Goal: Task Accomplishment & Management: Manage account settings

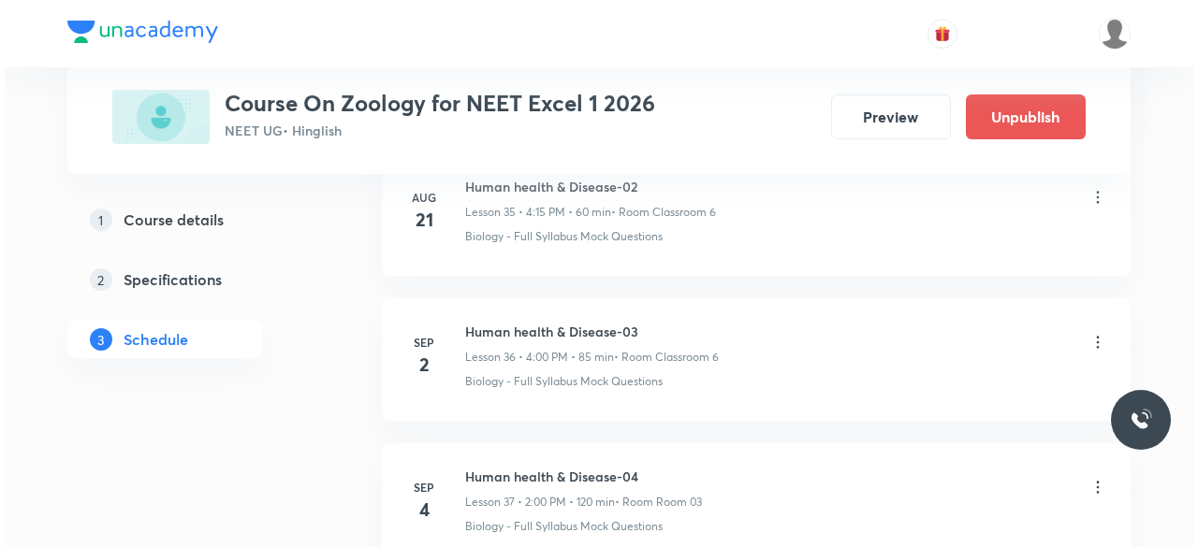
scroll to position [6292, 0]
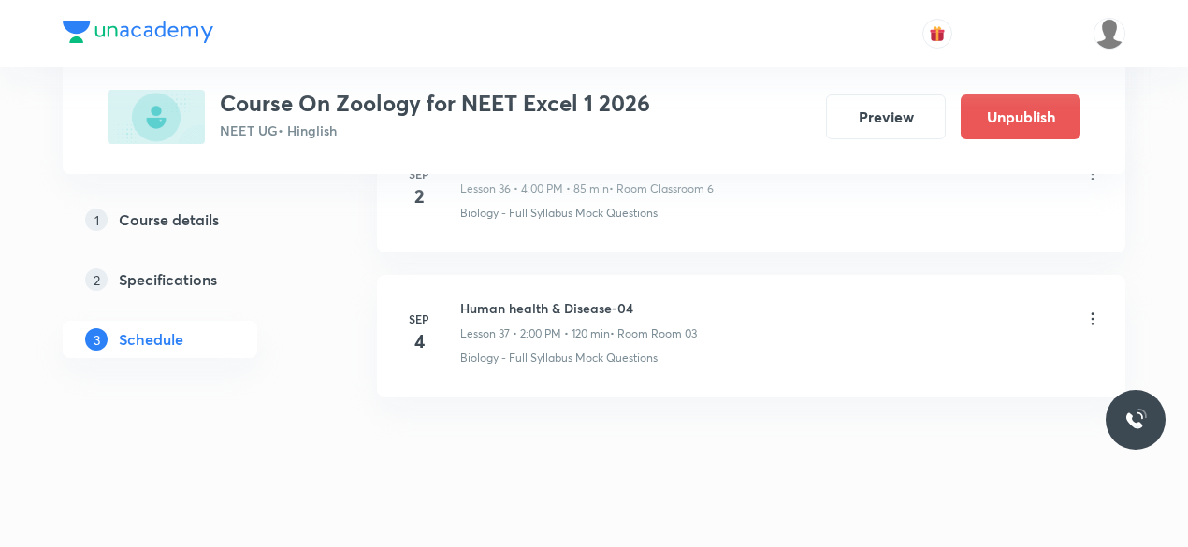
click at [1095, 310] on icon at bounding box center [1092, 319] width 19 height 19
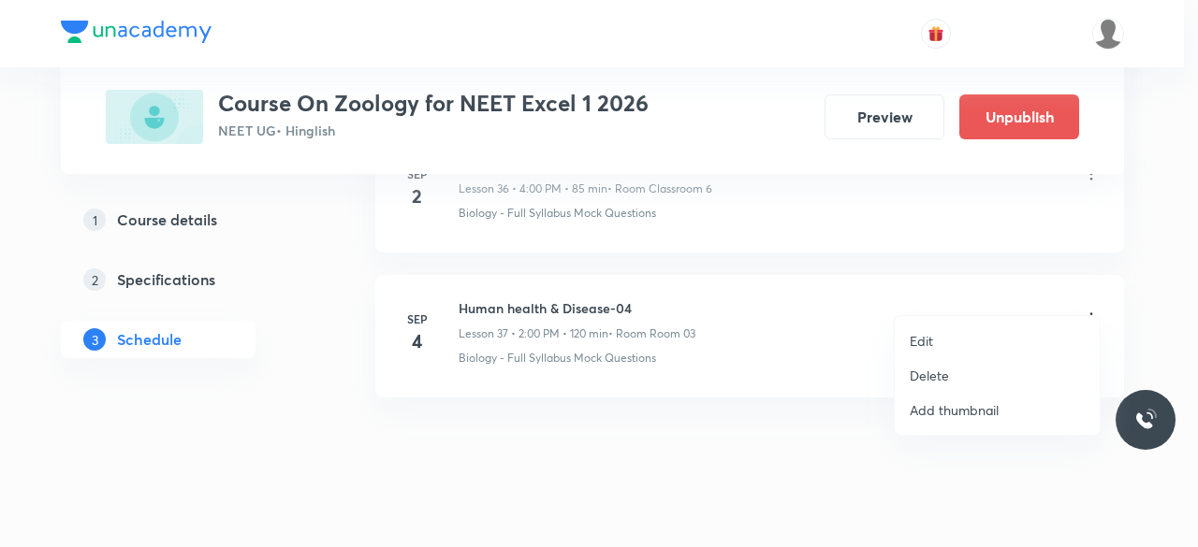
click at [928, 343] on p "Edit" at bounding box center [920, 341] width 23 height 20
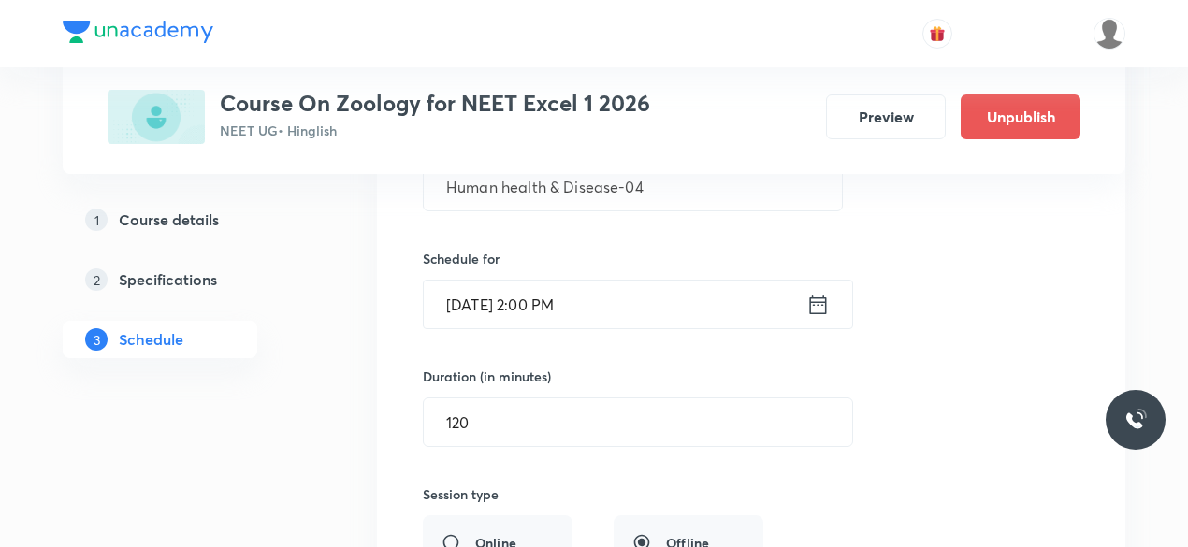
scroll to position [5616, 0]
click at [821, 294] on icon at bounding box center [818, 307] width 23 height 26
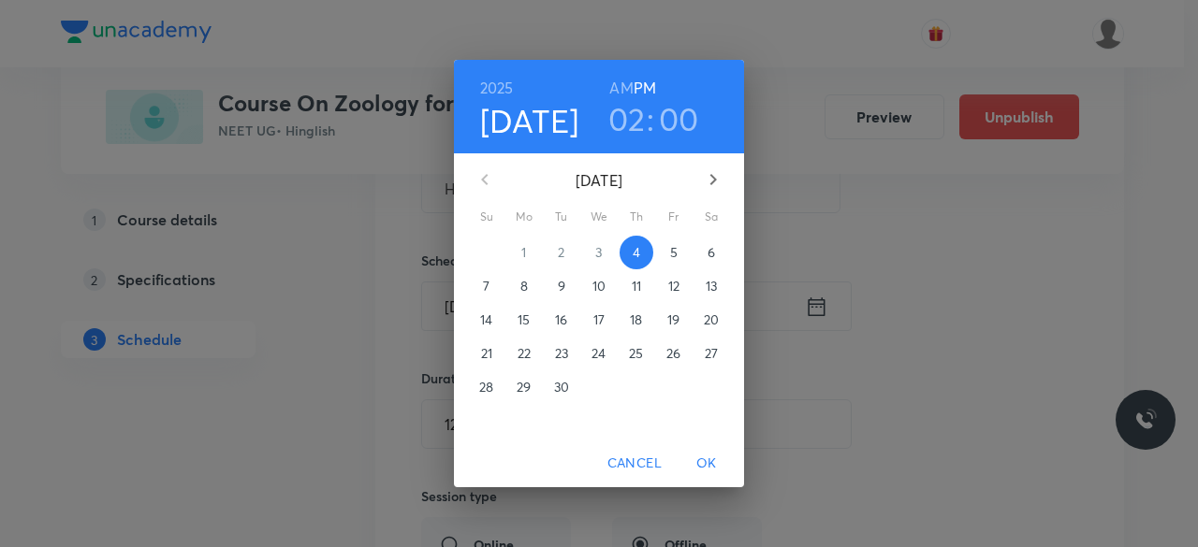
click at [629, 117] on h3 "02" at bounding box center [626, 118] width 37 height 39
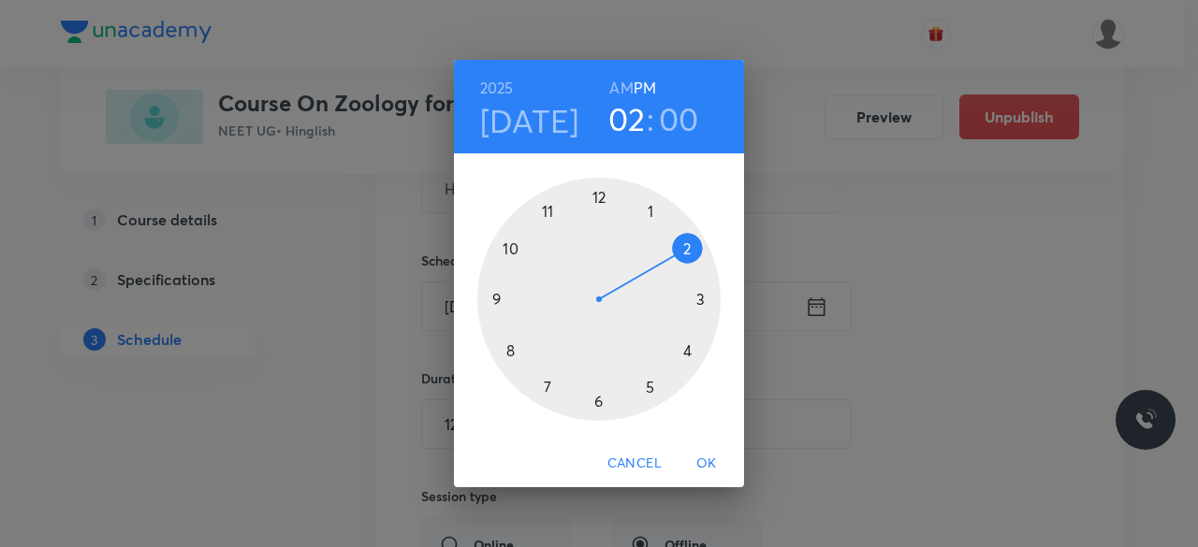
click at [672, 117] on h3 "00" at bounding box center [679, 118] width 40 height 39
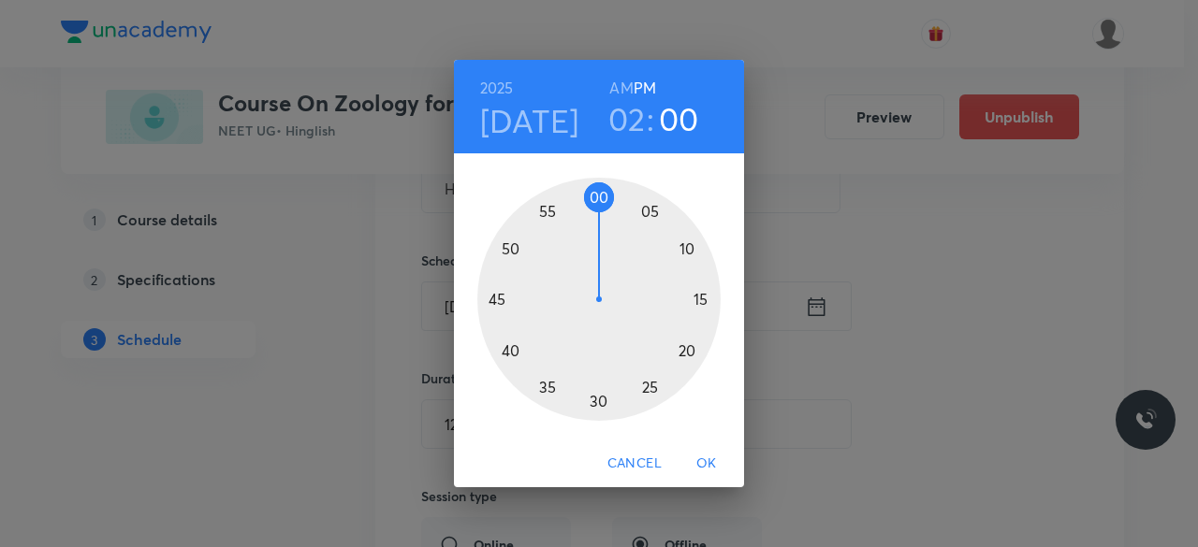
click at [597, 400] on div at bounding box center [598, 299] width 243 height 243
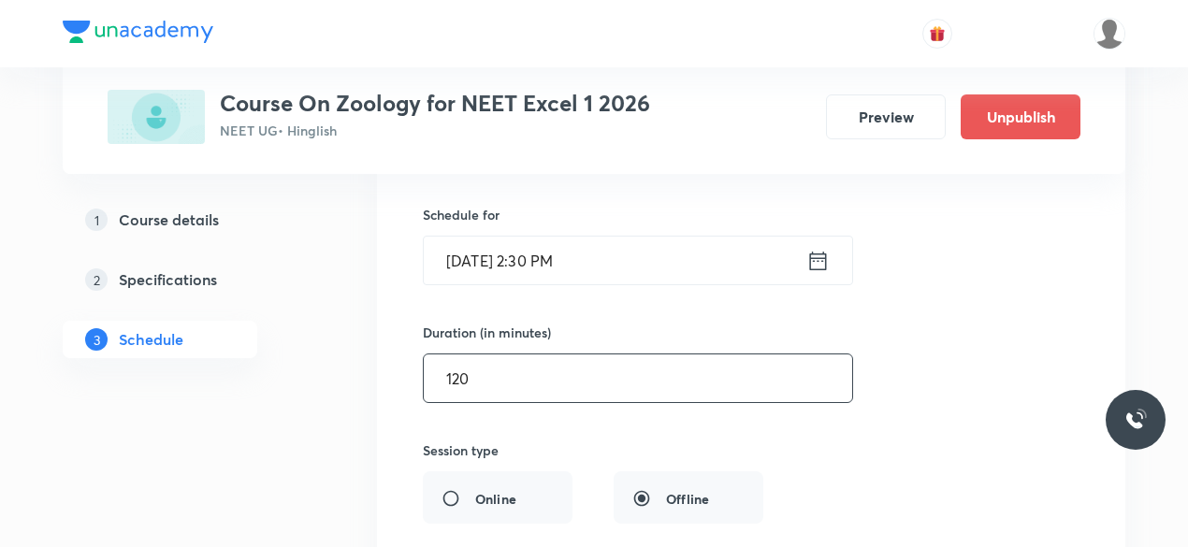
scroll to position [5663, 0]
click at [493, 354] on input "120" at bounding box center [638, 378] width 429 height 48
type input "1"
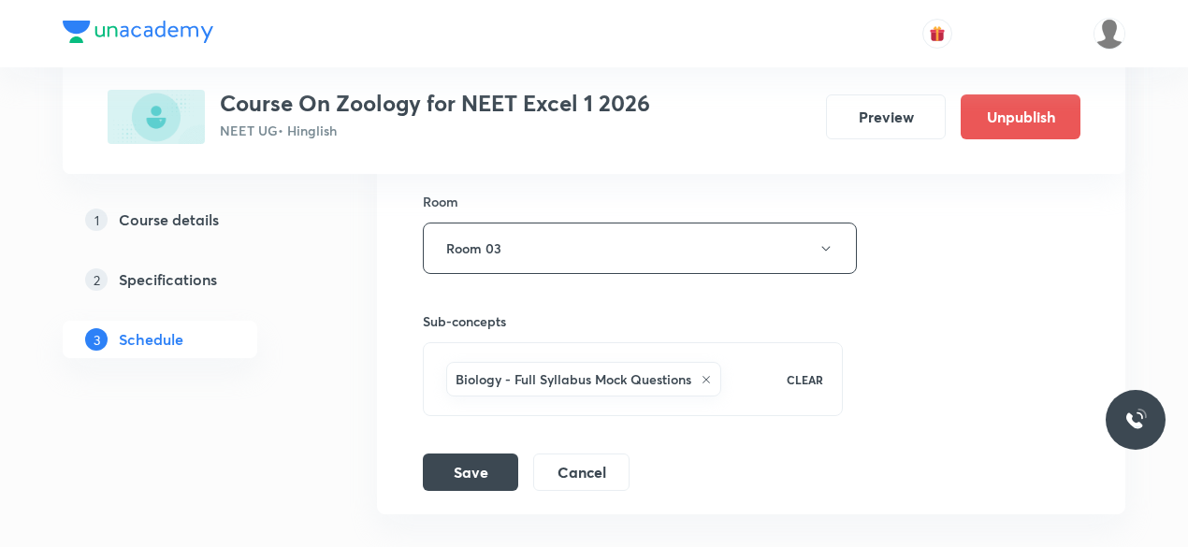
scroll to position [6085, 0]
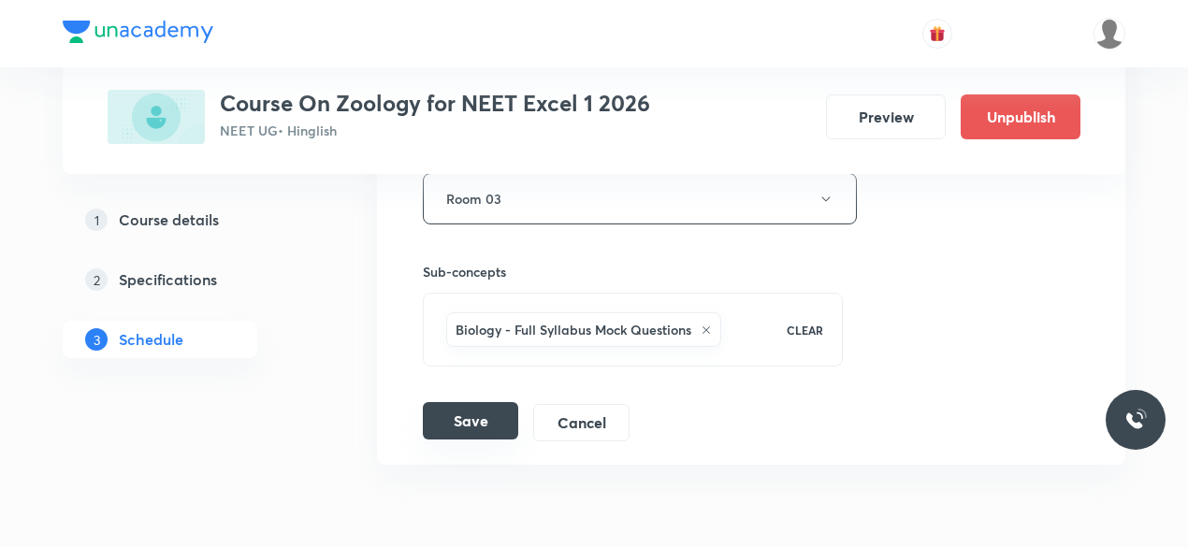
type input "90"
click at [485, 402] on button "Save" at bounding box center [470, 420] width 95 height 37
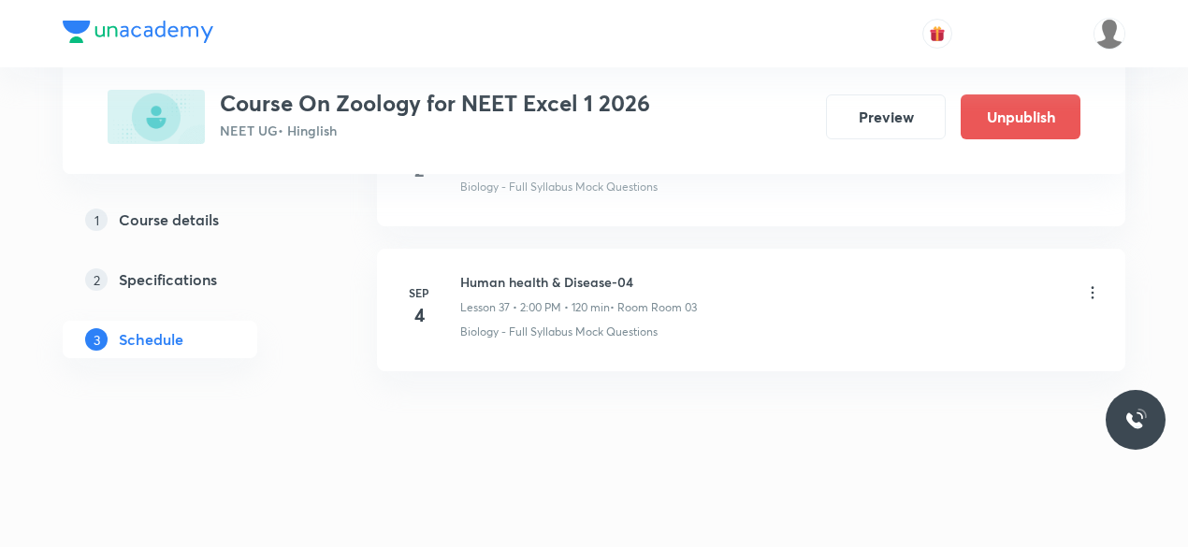
scroll to position [5435, 0]
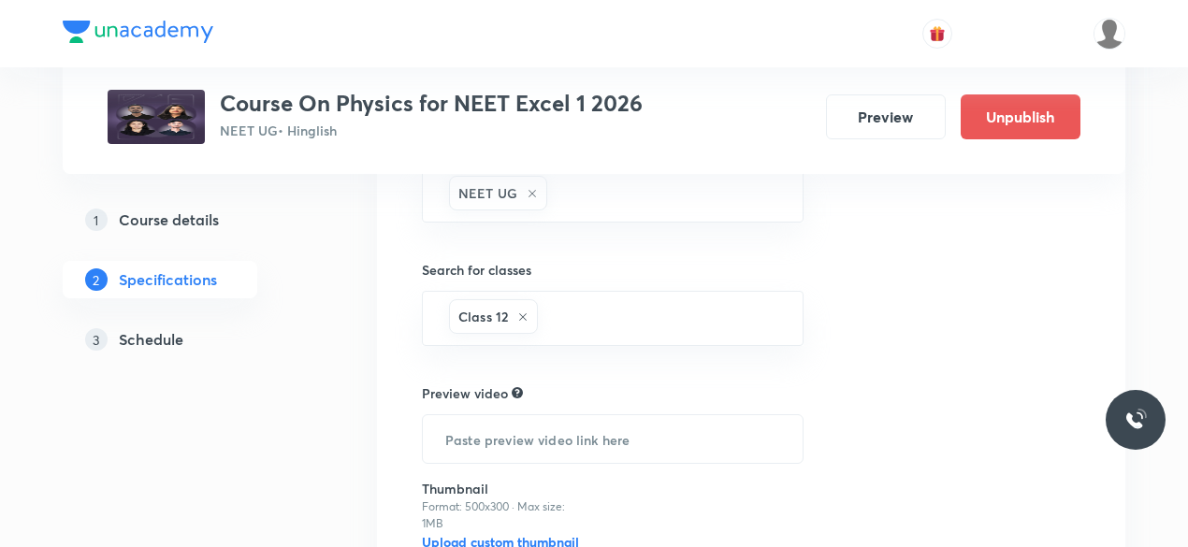
scroll to position [748, 0]
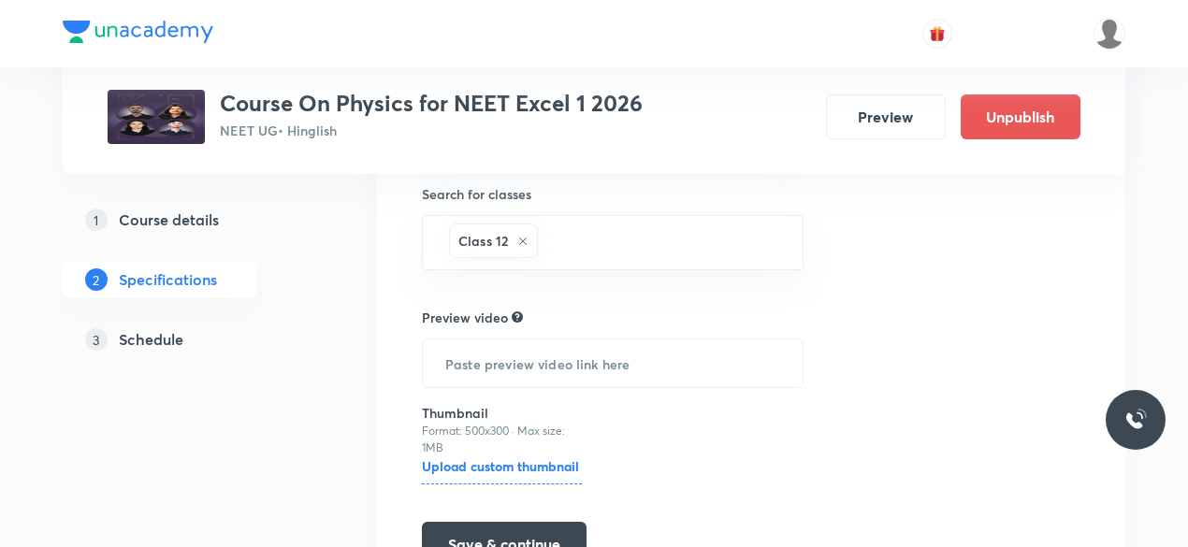
click at [157, 350] on h5 "Schedule" at bounding box center [151, 339] width 65 height 22
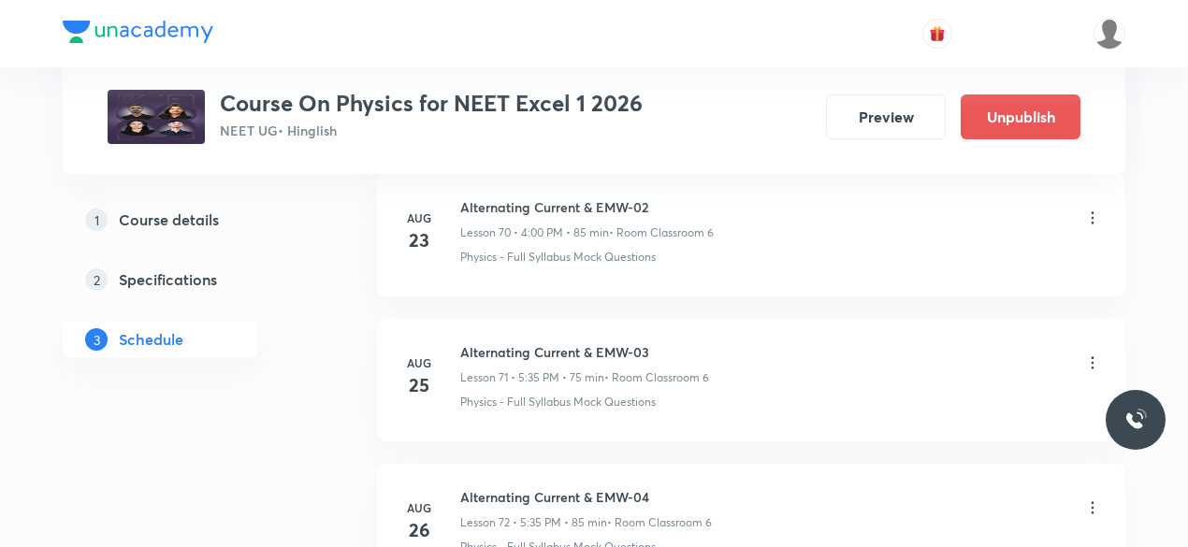
scroll to position [11924, 0]
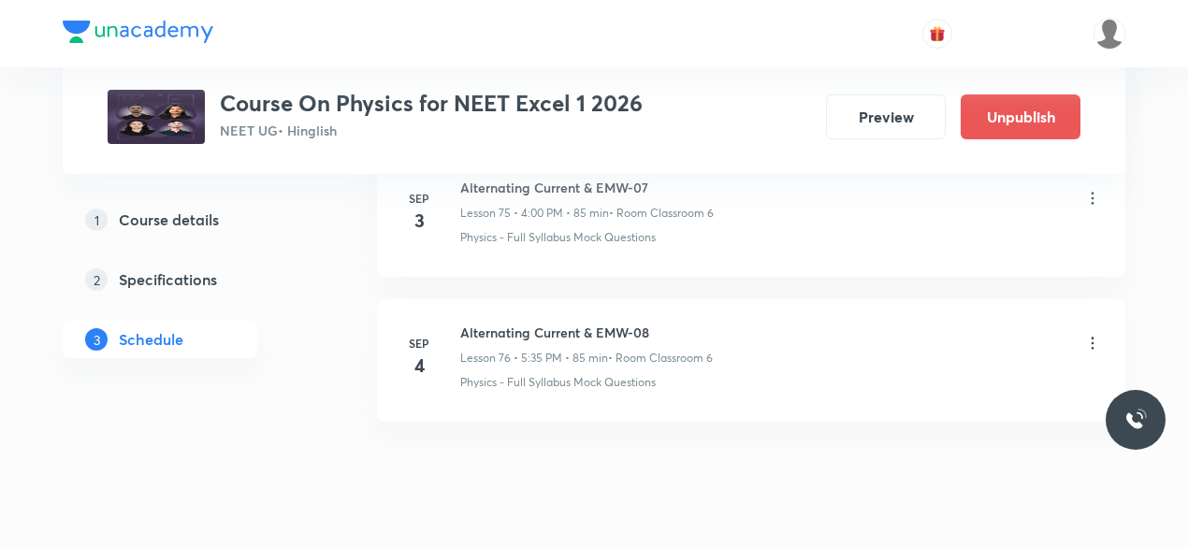
click at [1096, 334] on icon at bounding box center [1092, 343] width 19 height 19
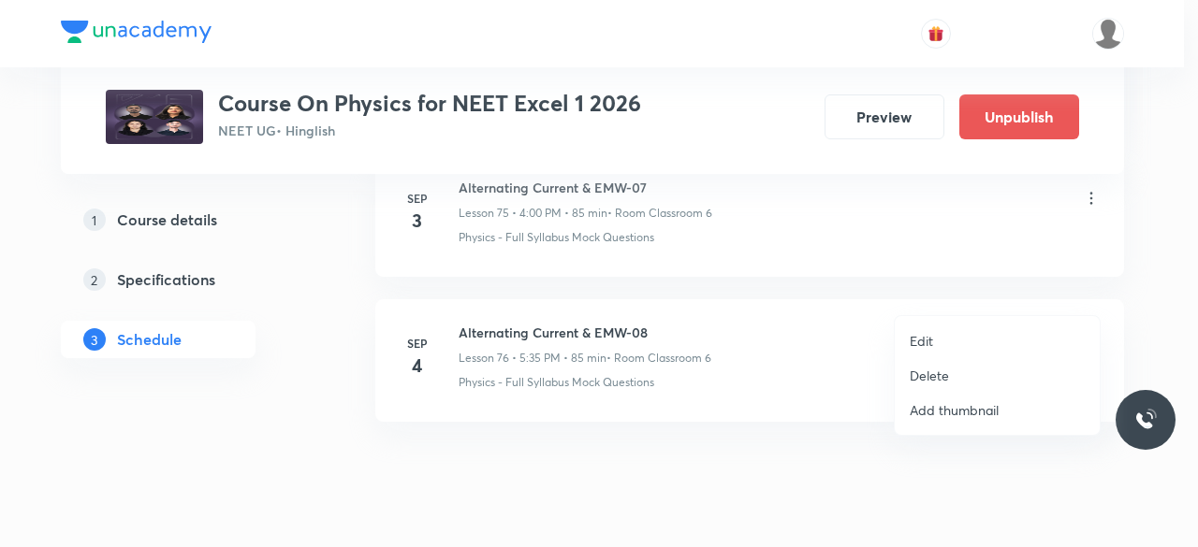
click at [941, 377] on p "Delete" at bounding box center [928, 376] width 39 height 20
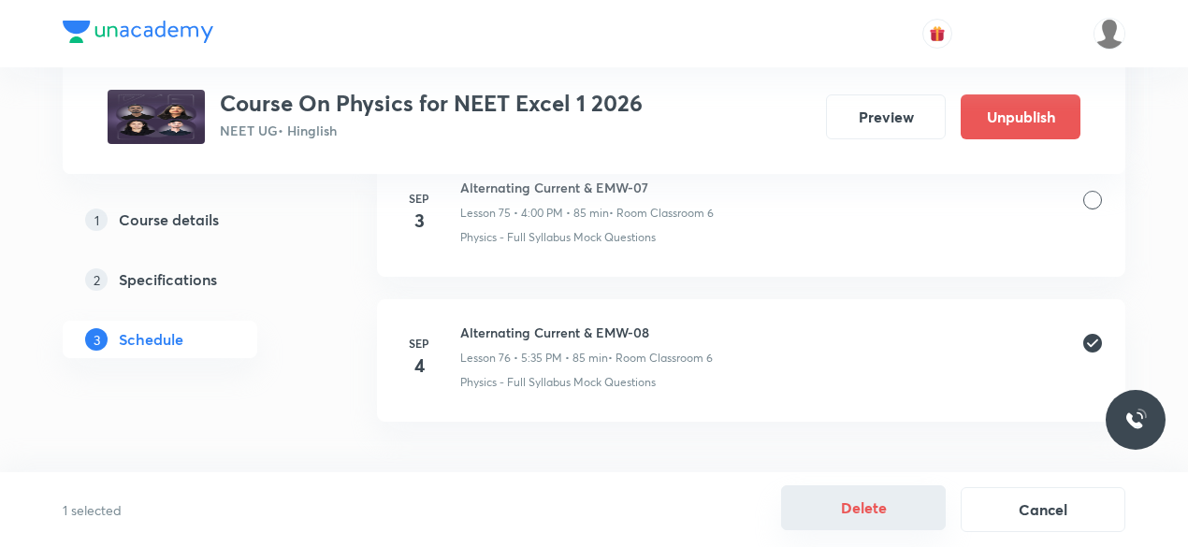
click at [876, 502] on button "Delete" at bounding box center [863, 508] width 165 height 45
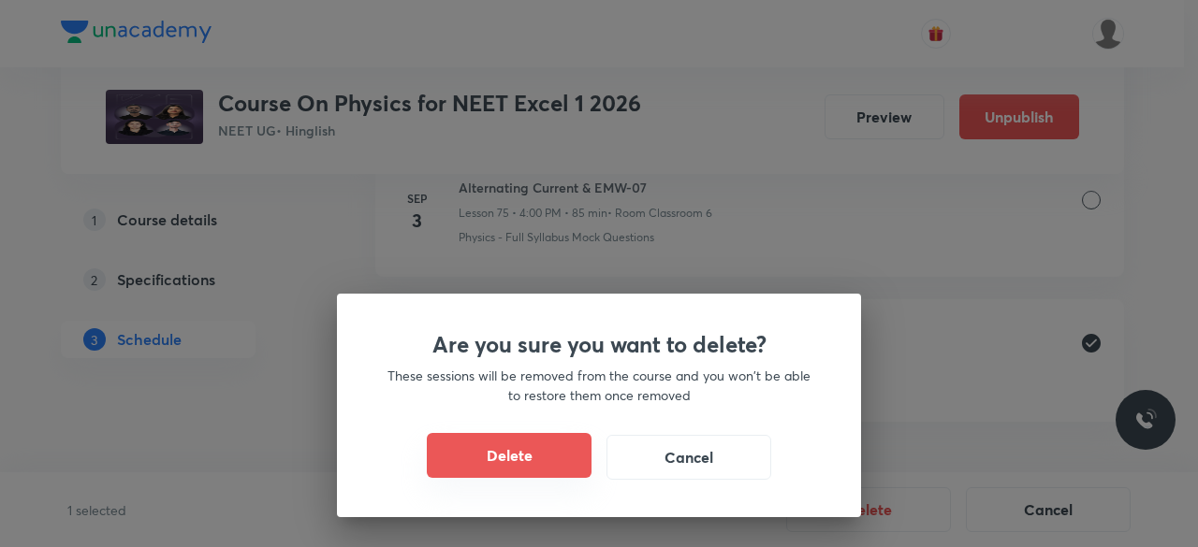
click at [568, 466] on button "Delete" at bounding box center [509, 455] width 165 height 45
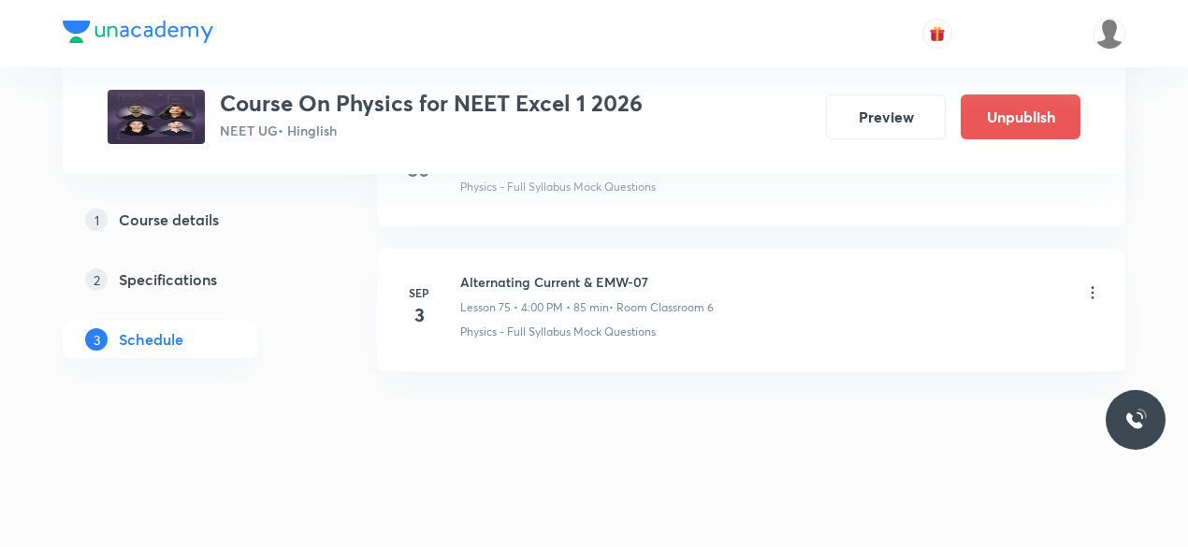
scroll to position [11780, 0]
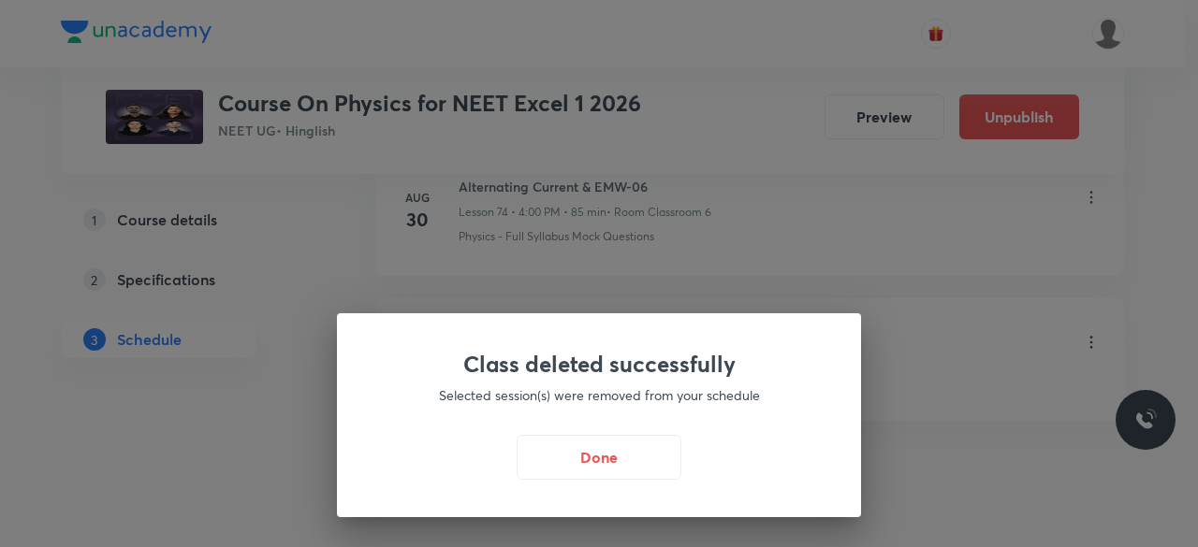
click at [568, 466] on button "Done" at bounding box center [598, 457] width 165 height 45
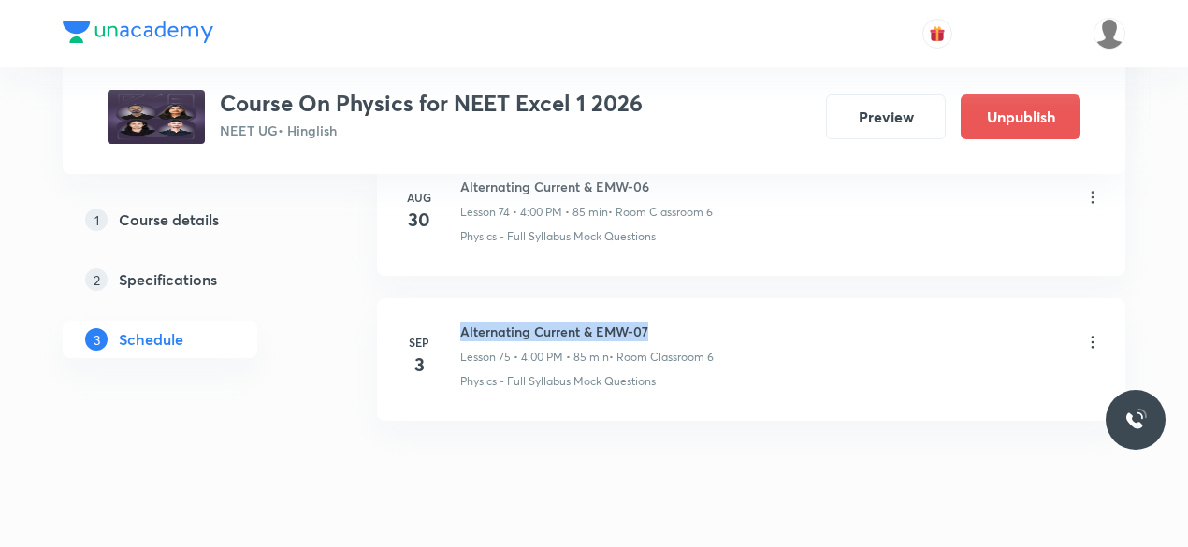
drag, startPoint x: 462, startPoint y: 284, endPoint x: 649, endPoint y: 278, distance: 187.2
click at [649, 322] on h6 "Alternating Current & EMW-07" at bounding box center [587, 332] width 254 height 20
copy h6 "Alternating Current & EMW-07"
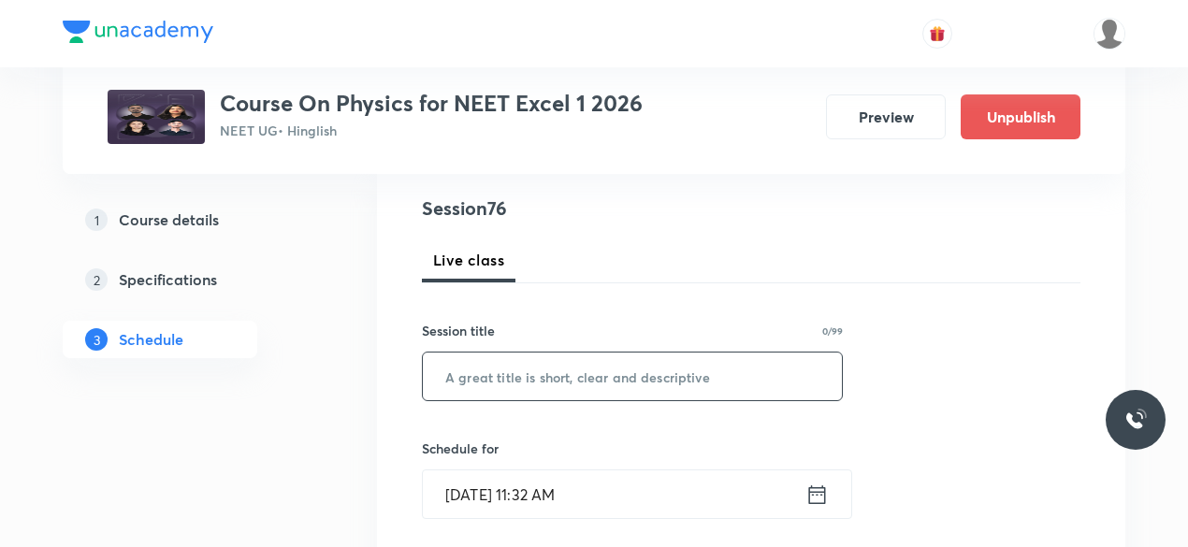
scroll to position [219, 0]
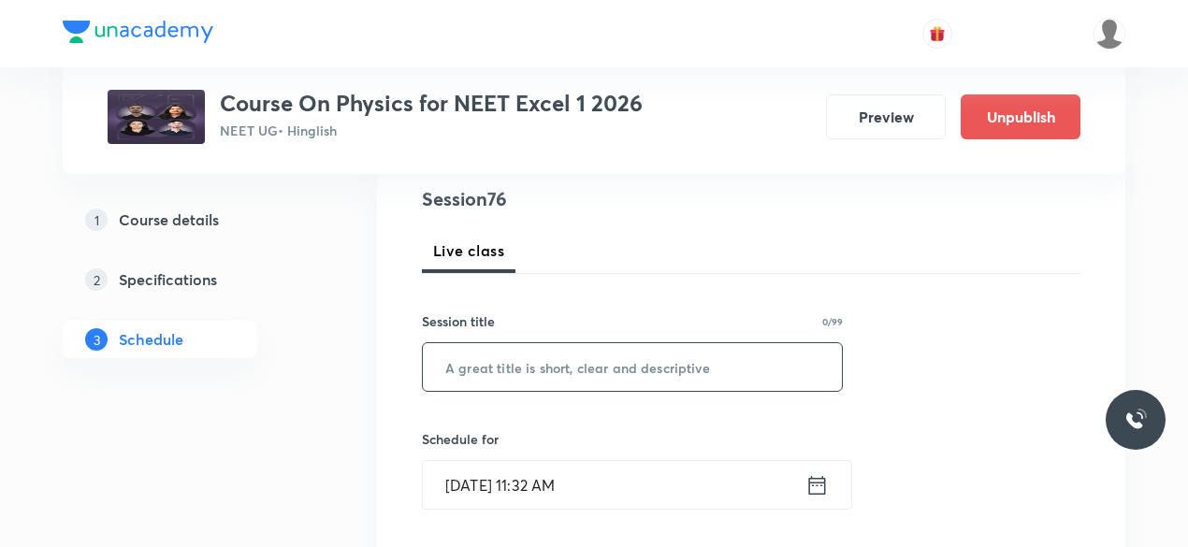
click at [484, 360] on input "text" at bounding box center [632, 367] width 419 height 48
paste input "Alternating Current & EMW-07"
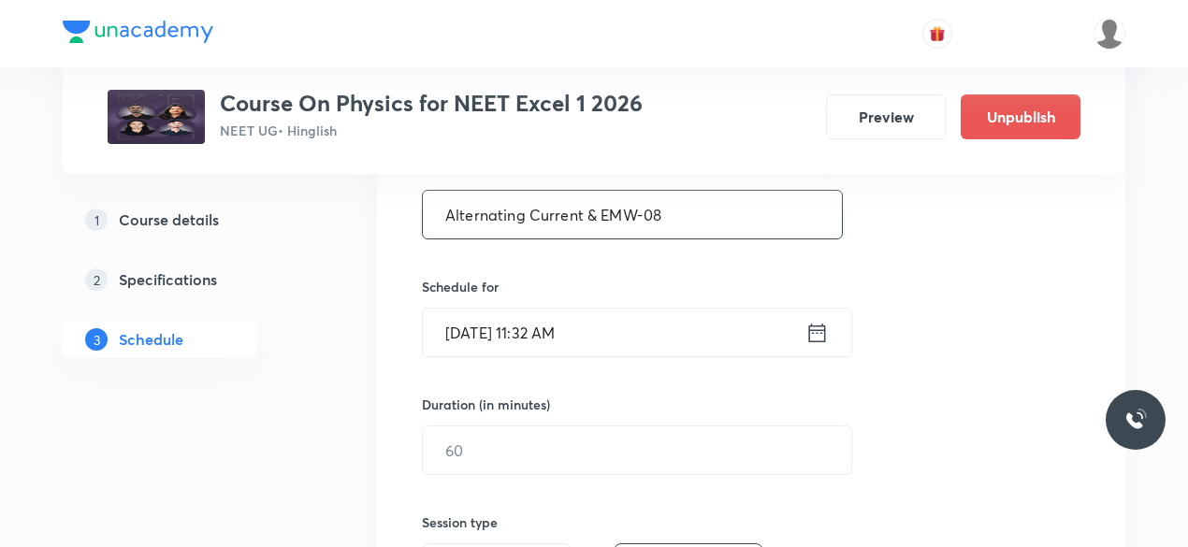
scroll to position [372, 0]
type input "Alternating Current & EMW-08"
click at [820, 334] on icon at bounding box center [817, 332] width 23 height 26
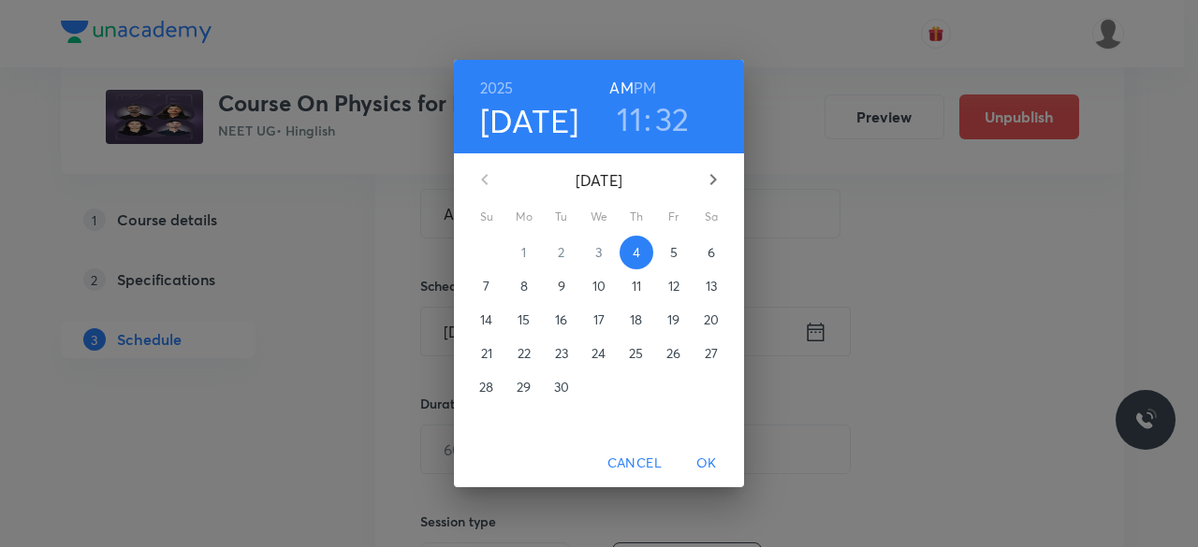
click at [633, 114] on h3 "11" at bounding box center [629, 118] width 25 height 39
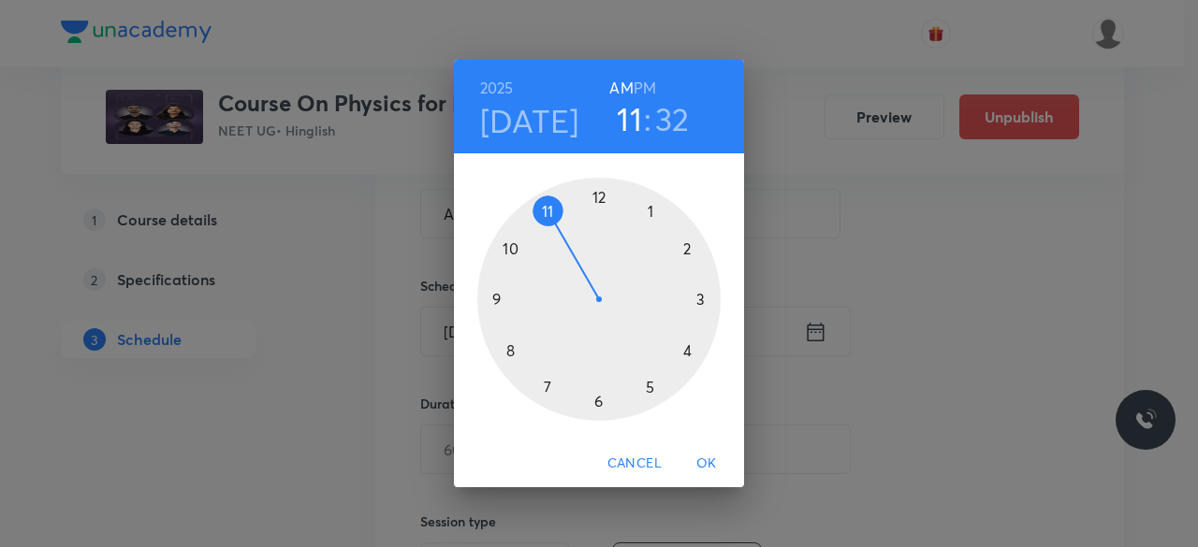
click at [687, 352] on div at bounding box center [598, 299] width 243 height 243
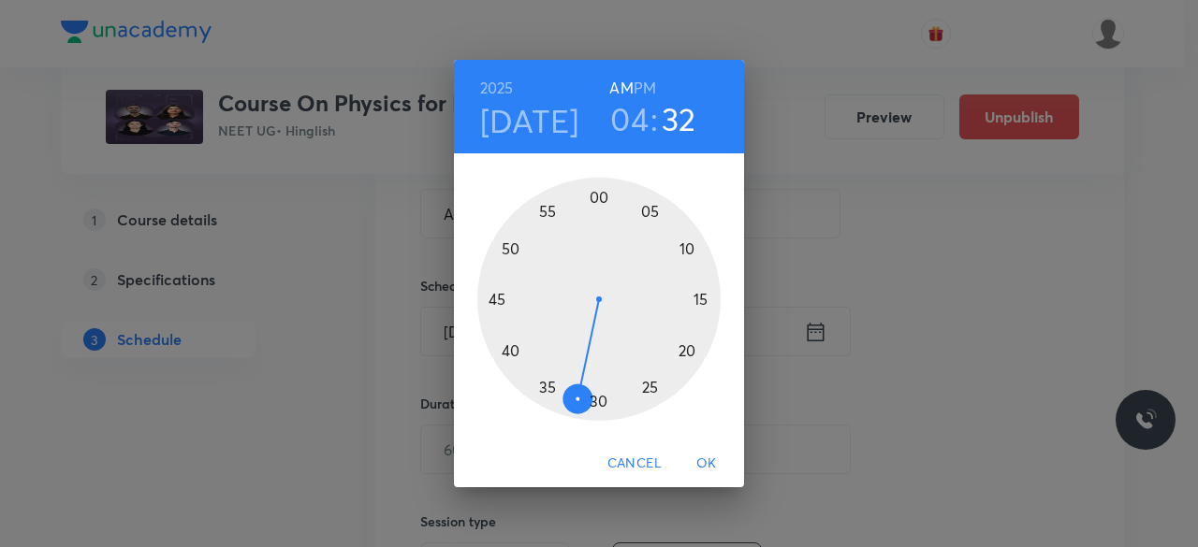
click at [601, 197] on div at bounding box center [598, 299] width 243 height 243
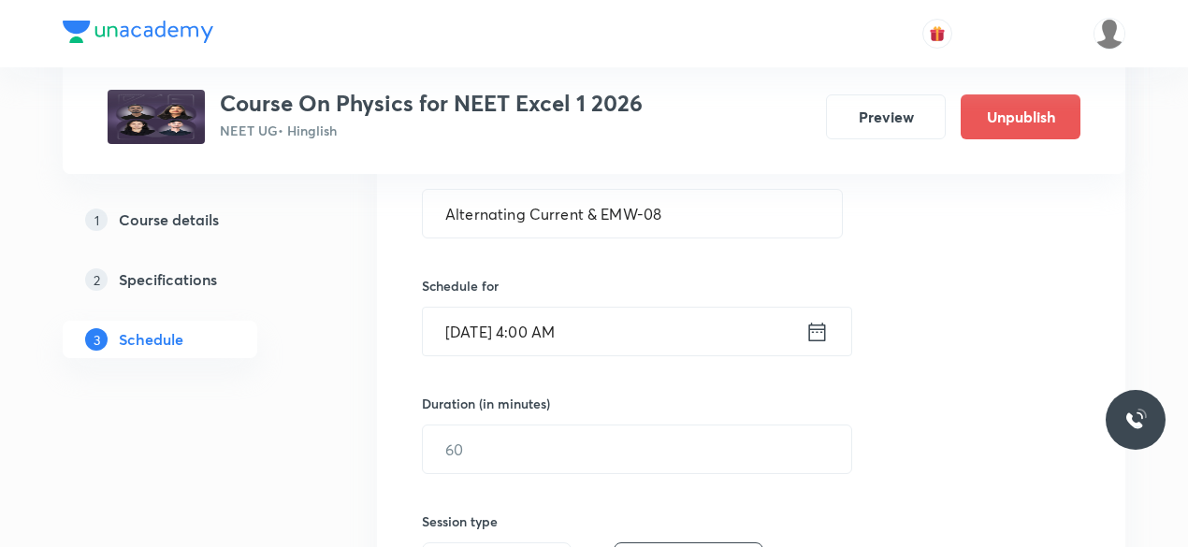
click at [819, 332] on icon at bounding box center [817, 332] width 23 height 26
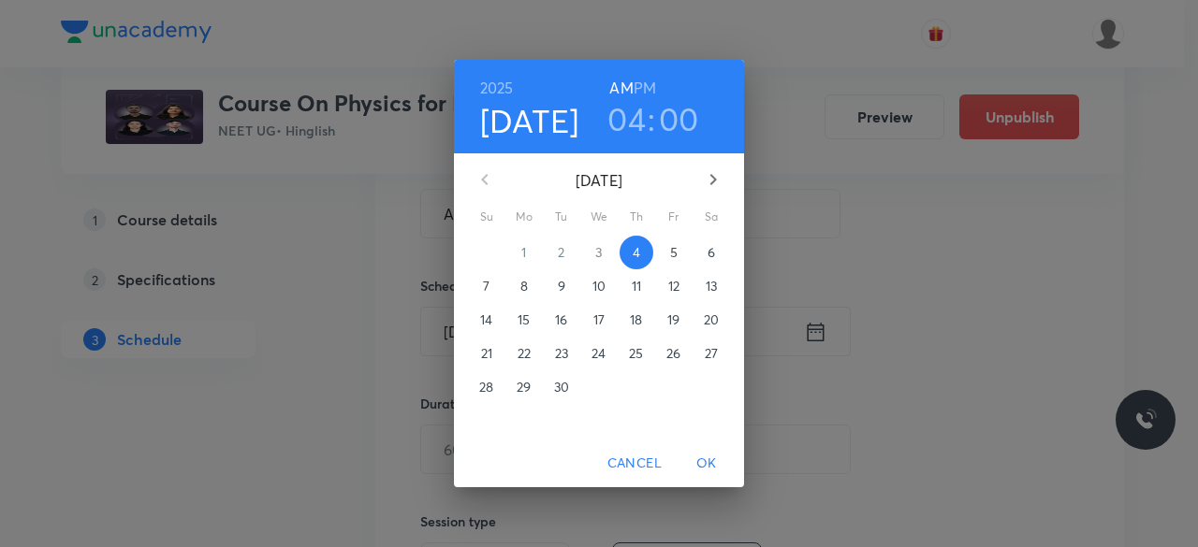
click at [647, 86] on h6 "PM" at bounding box center [644, 88] width 22 height 26
click at [711, 465] on span "OK" at bounding box center [706, 463] width 45 height 23
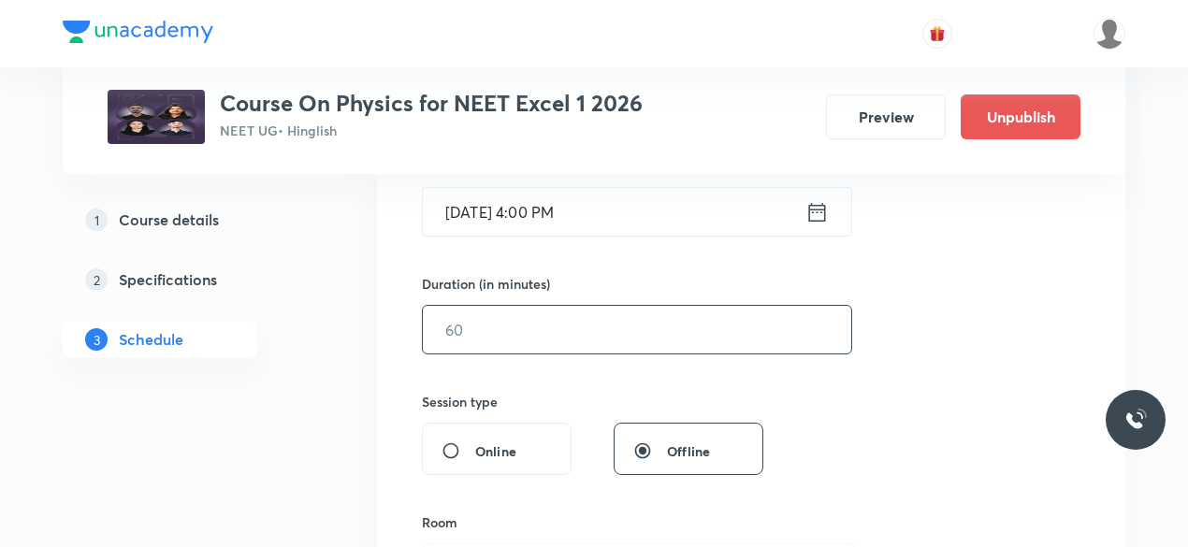
scroll to position [493, 0]
click at [498, 328] on input "text" at bounding box center [637, 329] width 429 height 48
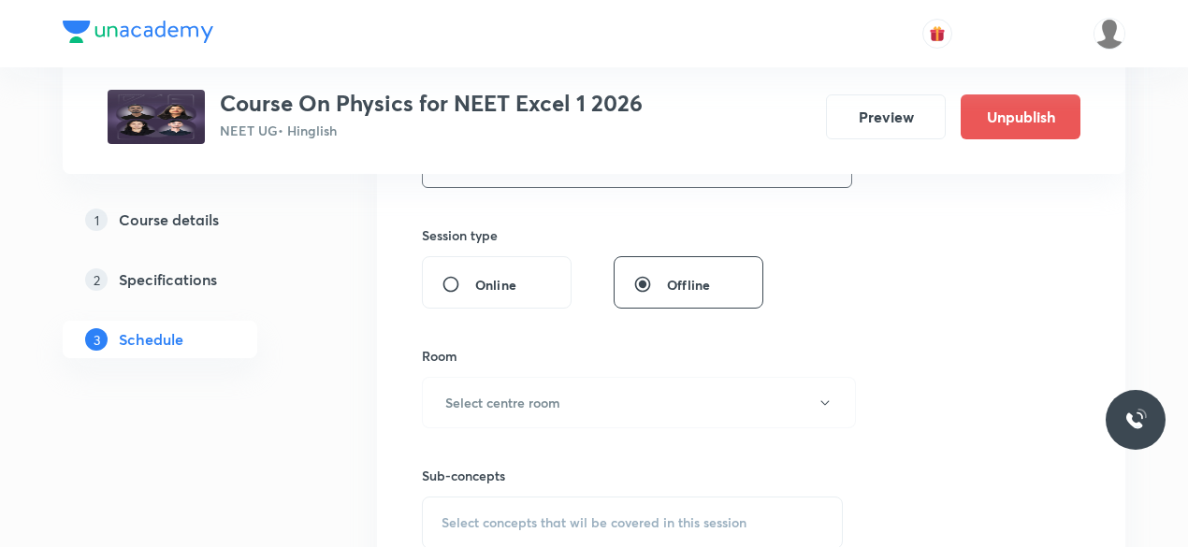
scroll to position [660, 0]
type input "85"
click at [533, 398] on h6 "Select centre room" at bounding box center [502, 402] width 115 height 20
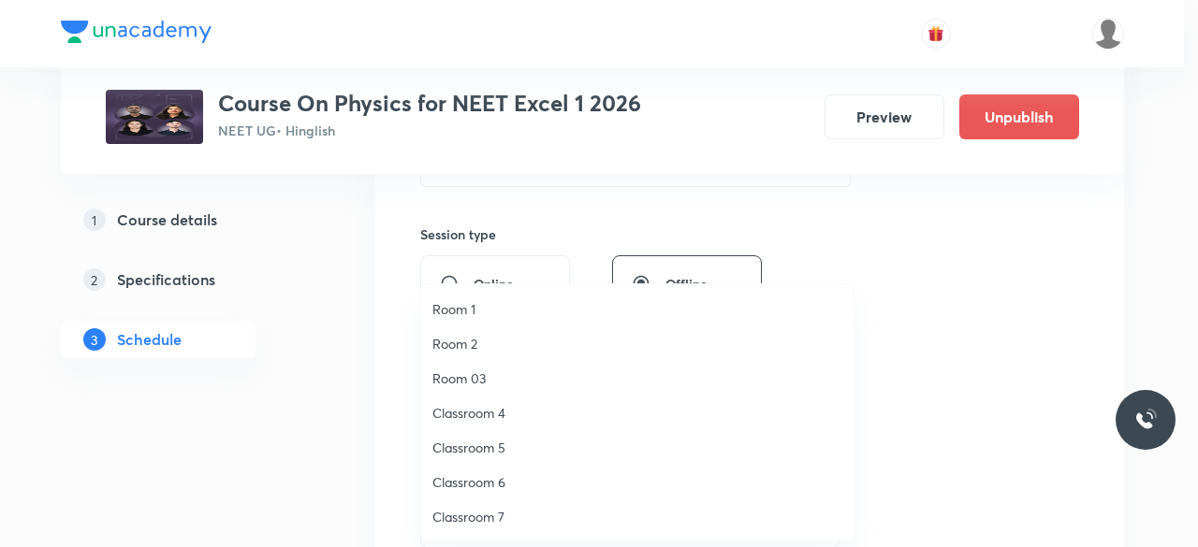
click at [493, 480] on span "Classroom 6" at bounding box center [637, 483] width 410 height 20
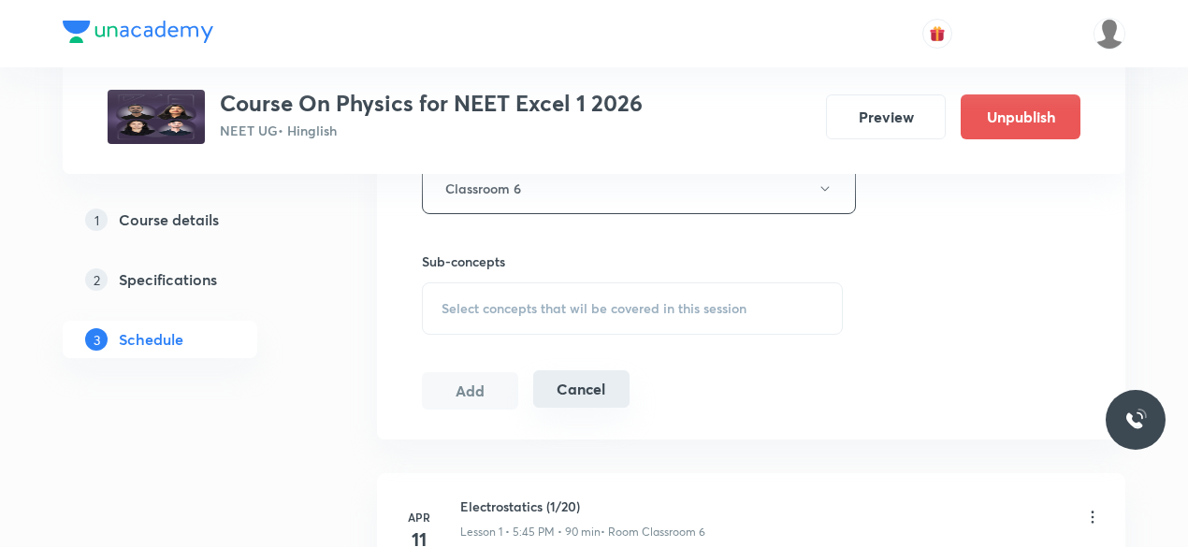
scroll to position [875, 0]
click at [444, 300] on span "Select concepts that wil be covered in this session" at bounding box center [594, 306] width 305 height 15
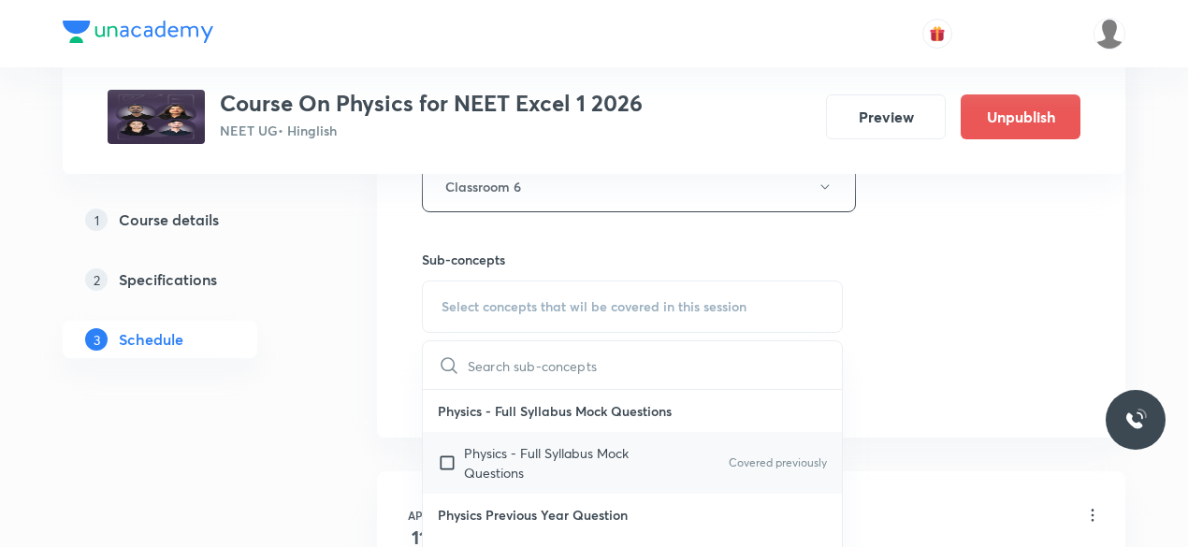
click at [443, 456] on input "checkbox" at bounding box center [451, 462] width 26 height 39
checkbox input "true"
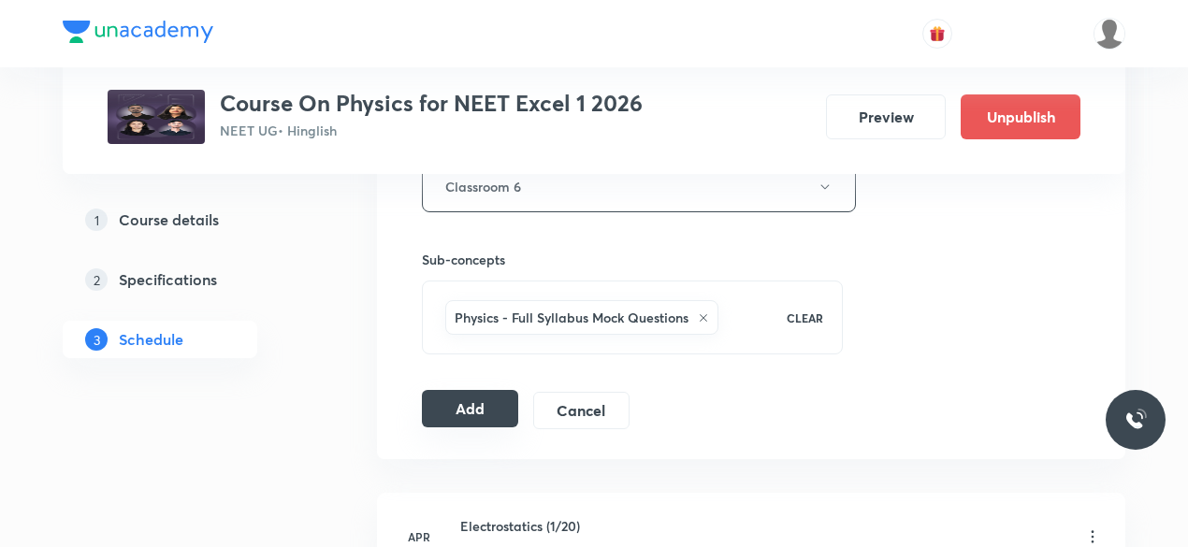
click at [464, 414] on button "Add" at bounding box center [470, 408] width 96 height 37
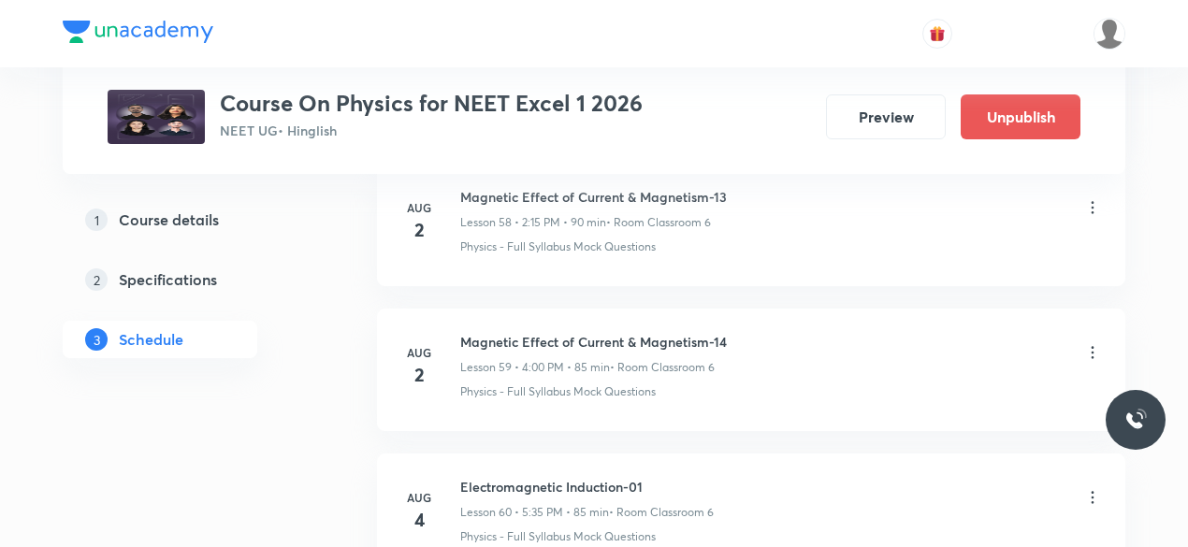
scroll to position [8584, 0]
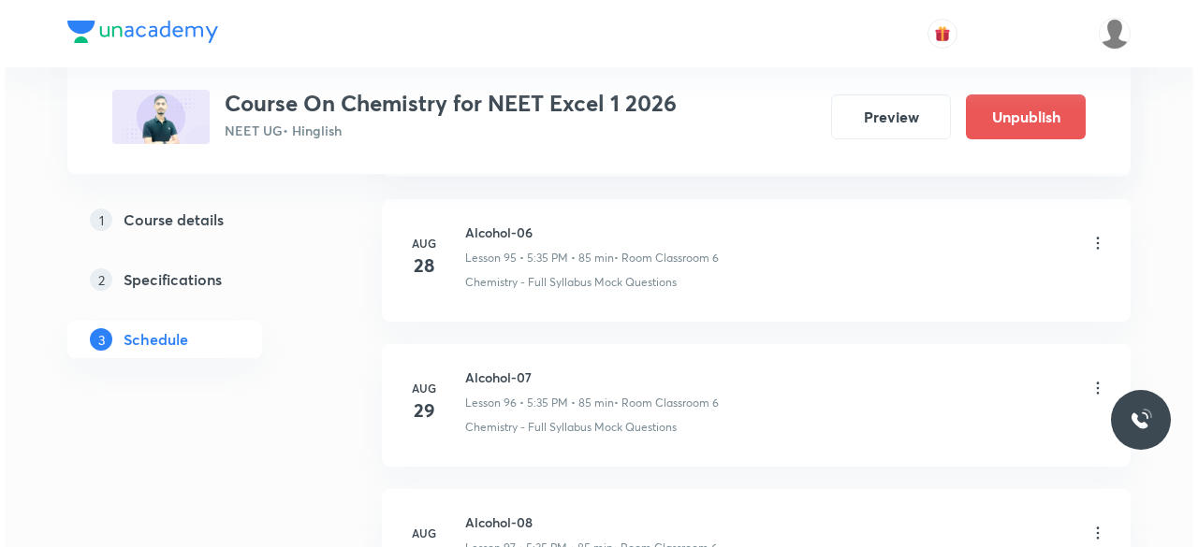
scroll to position [15245, 0]
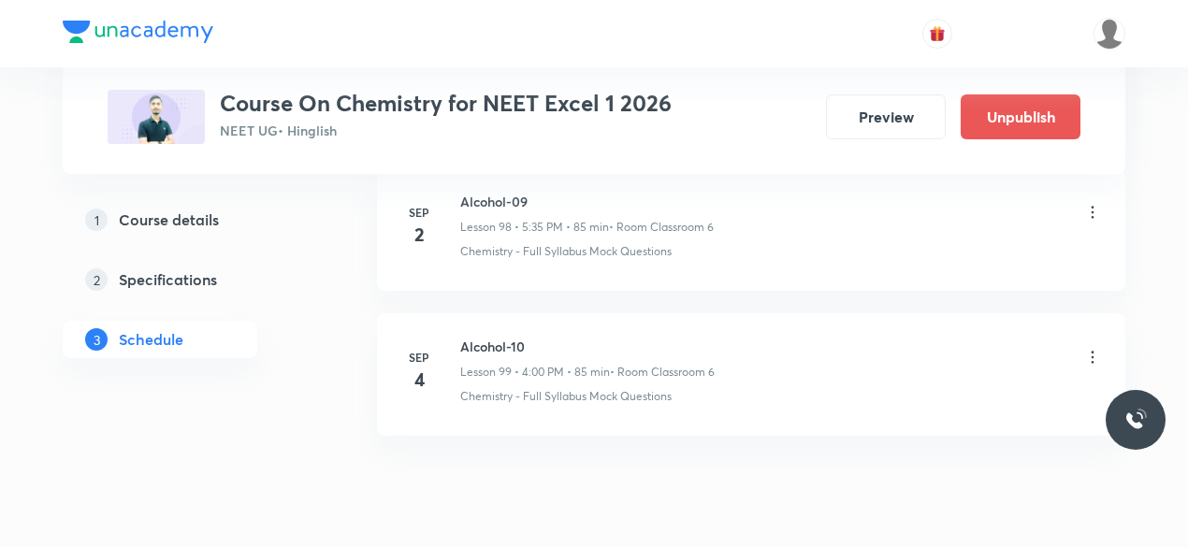
click at [1093, 348] on icon at bounding box center [1092, 357] width 19 height 19
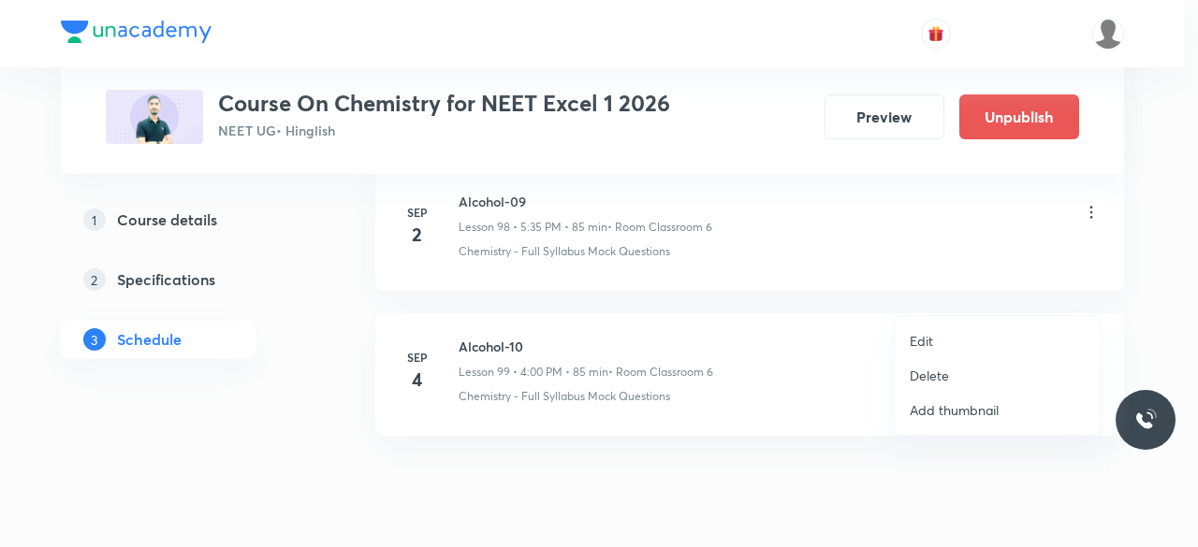
click at [935, 342] on li "Edit" at bounding box center [996, 341] width 205 height 35
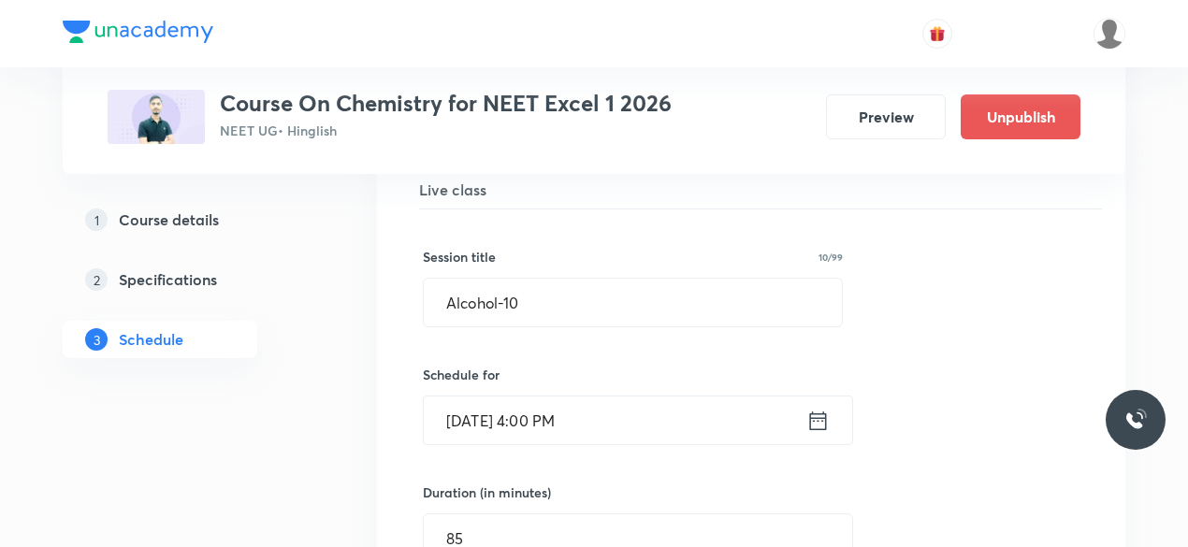
scroll to position [14497, 0]
click at [818, 404] on icon at bounding box center [818, 417] width 23 height 26
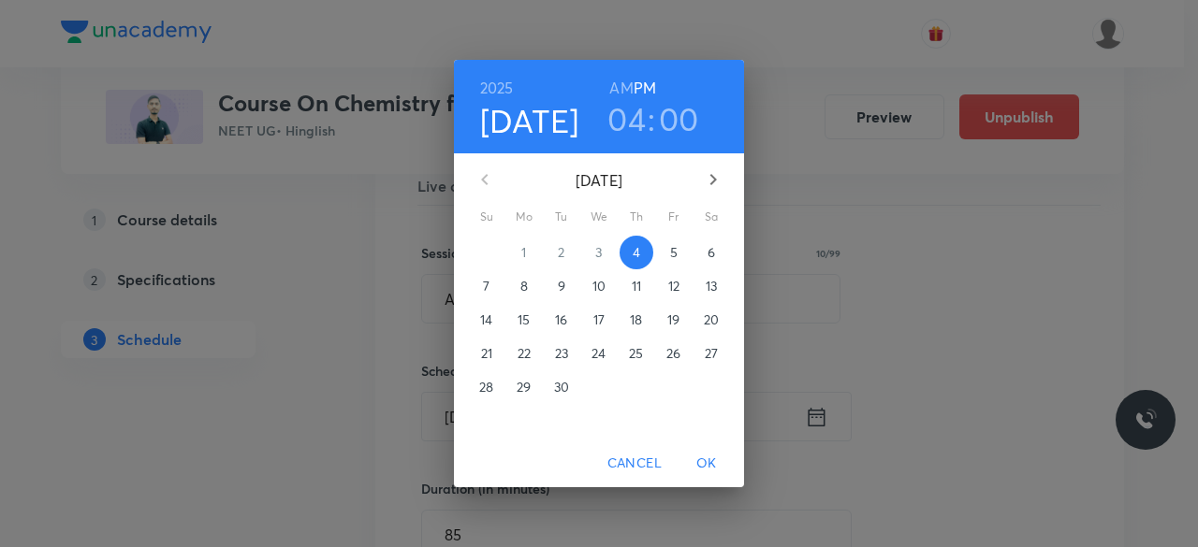
click at [632, 120] on h3 "04" at bounding box center [626, 118] width 38 height 39
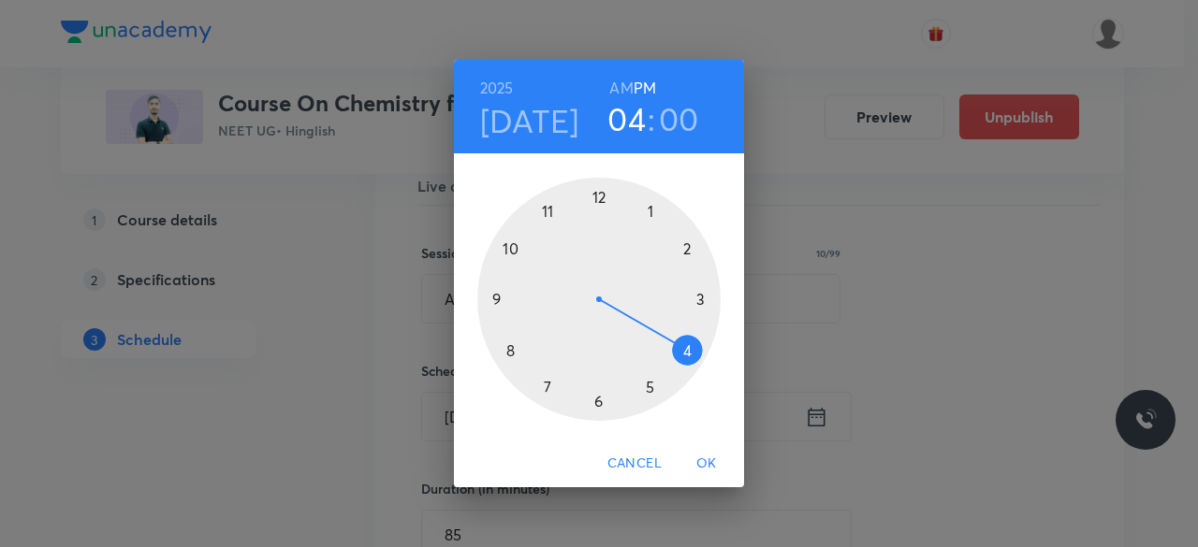
click at [647, 388] on div at bounding box center [598, 299] width 243 height 243
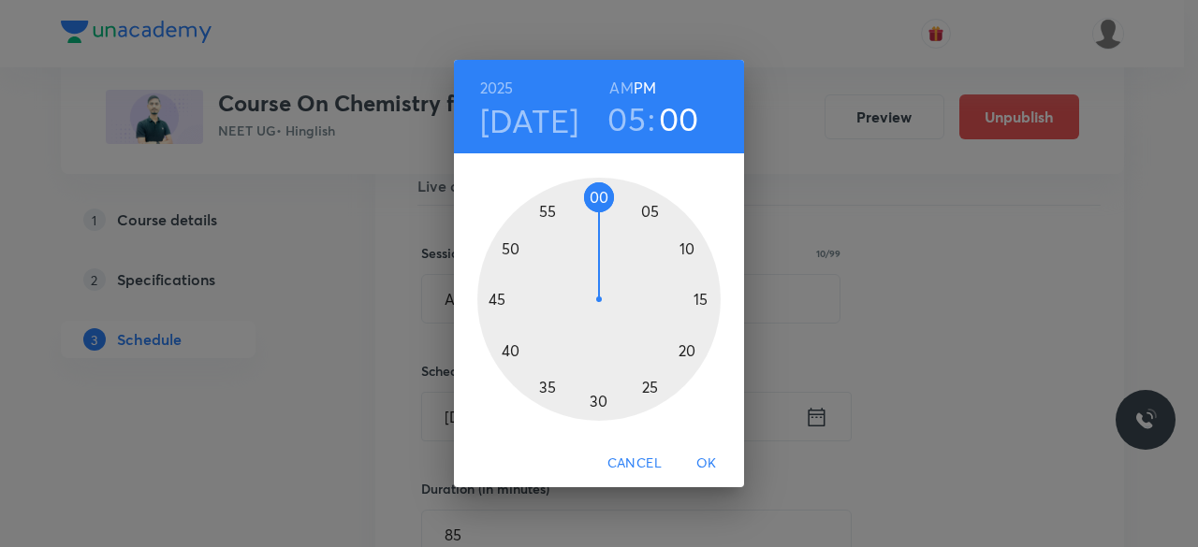
click at [545, 389] on div at bounding box center [598, 299] width 243 height 243
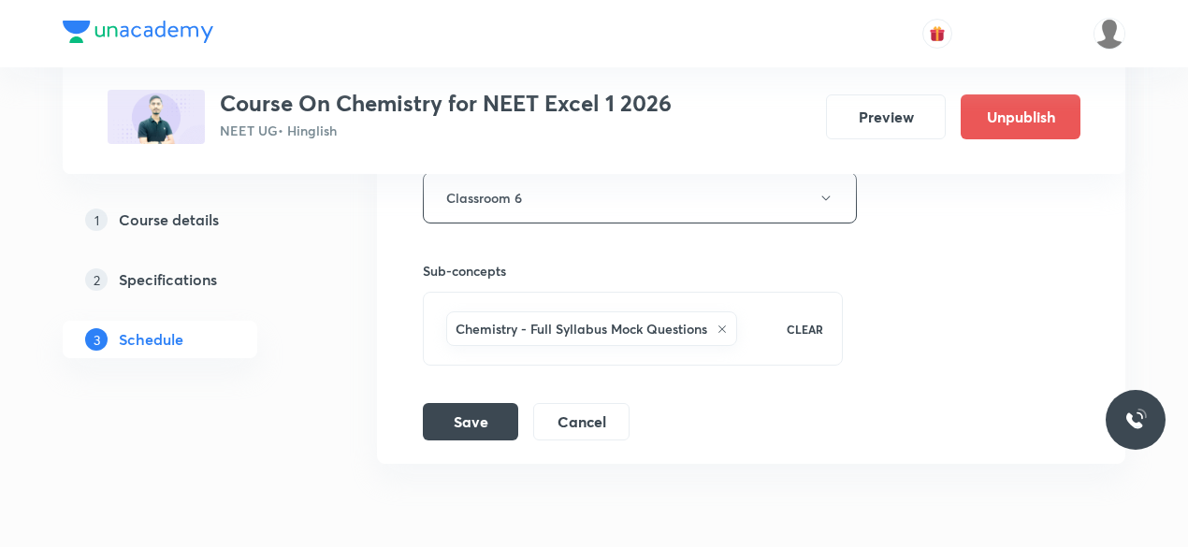
scroll to position [15079, 0]
click at [494, 400] on button "Save" at bounding box center [470, 418] width 95 height 37
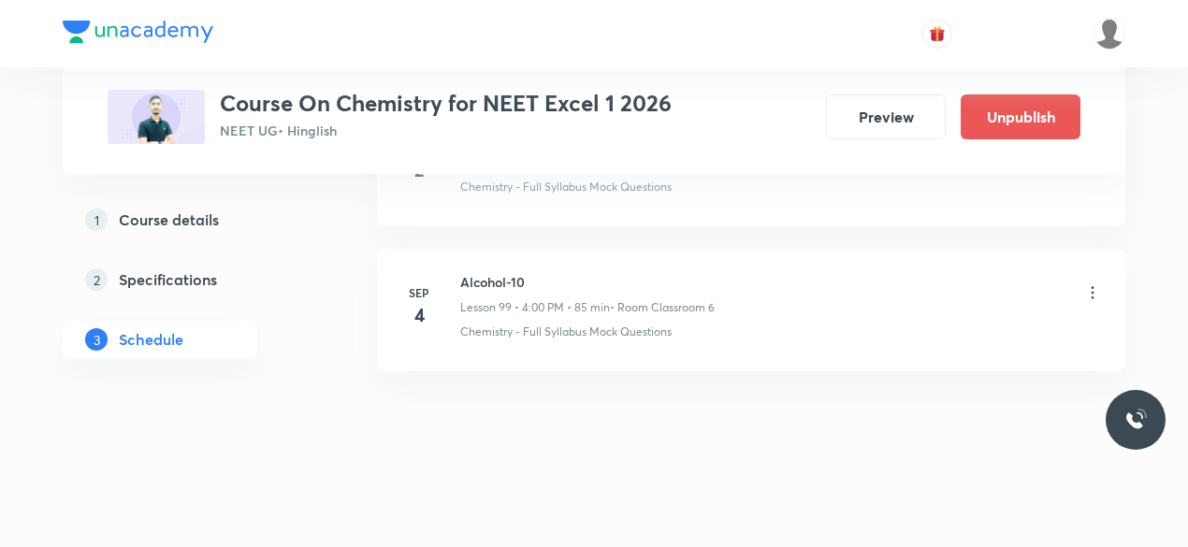
scroll to position [14388, 0]
